Goal: Transaction & Acquisition: Obtain resource

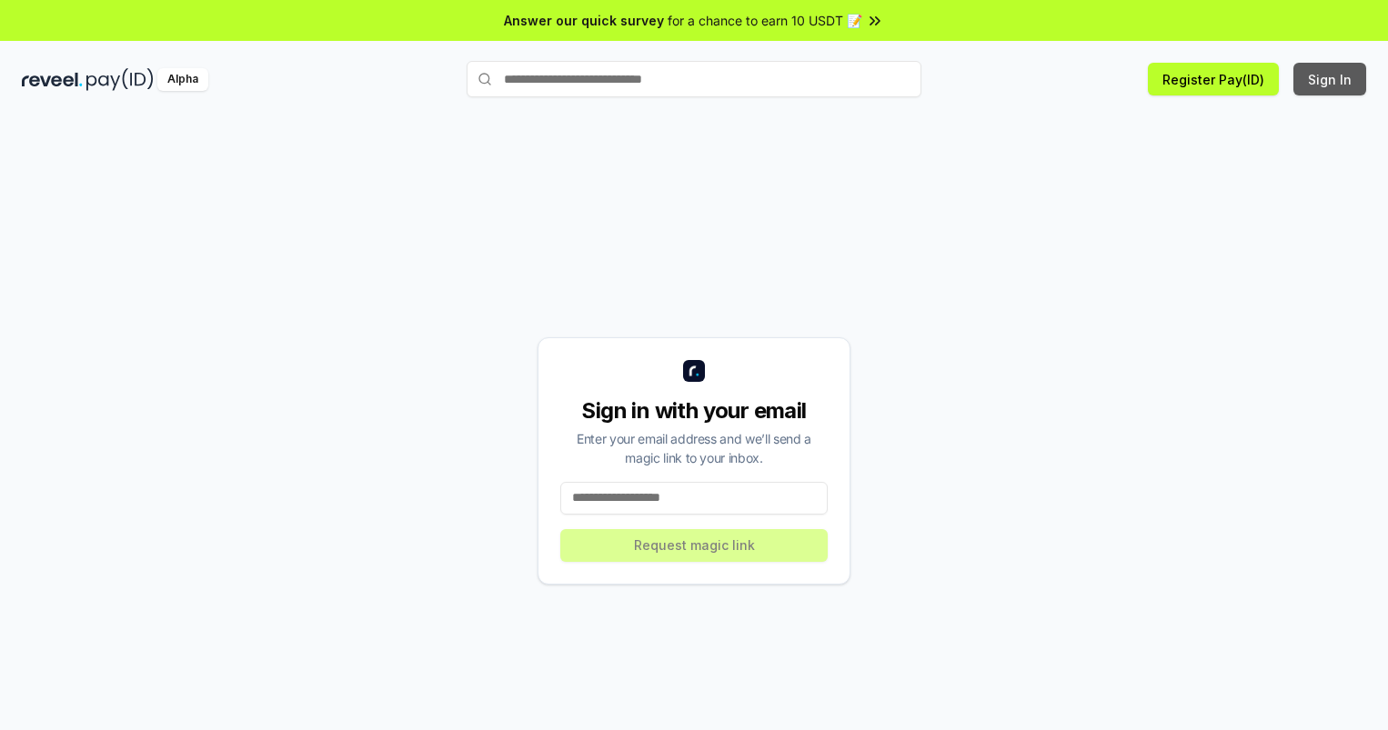
click at [1331, 79] on button "Sign In" at bounding box center [1329, 79] width 73 height 33
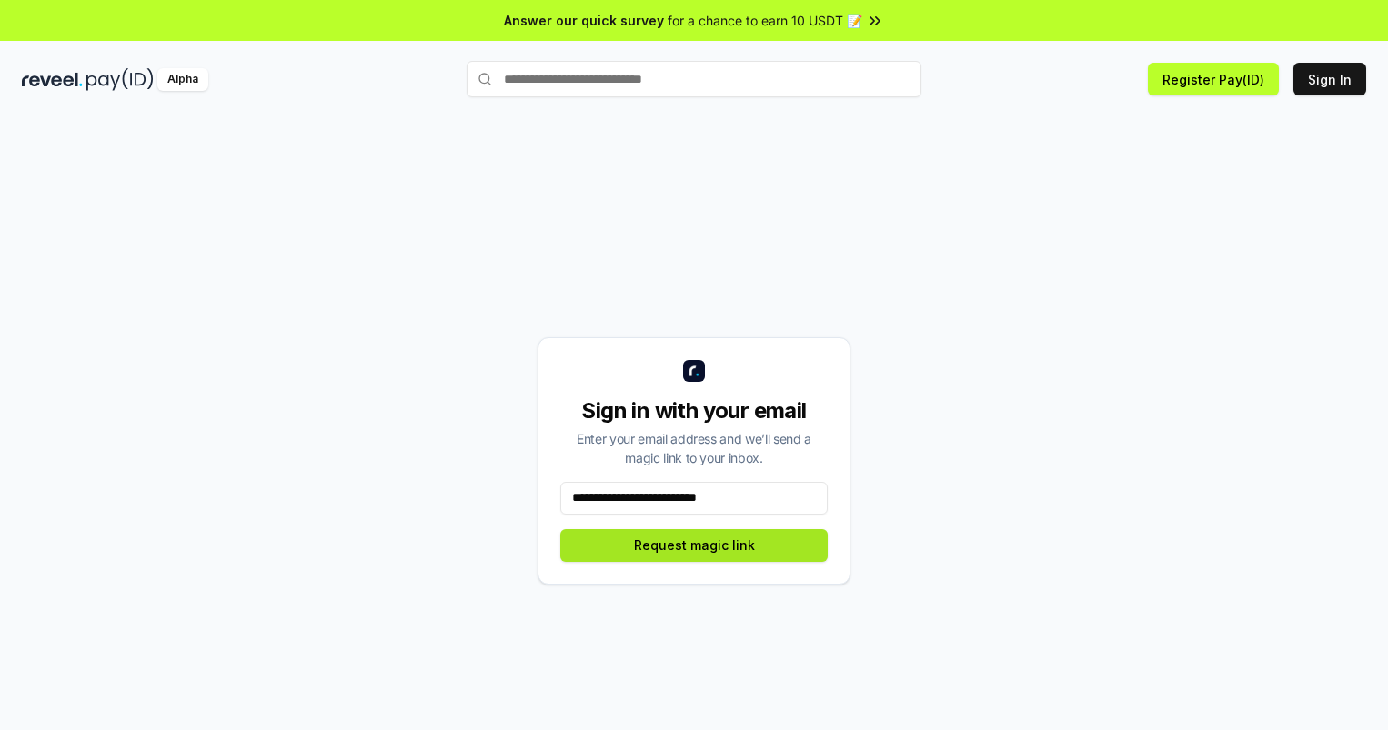
type input "**********"
click at [694, 545] on button "Request magic link" at bounding box center [693, 545] width 267 height 33
